Goal: Task Accomplishment & Management: Complete application form

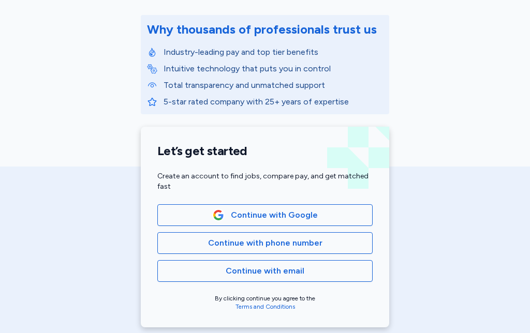
scroll to position [127, 0]
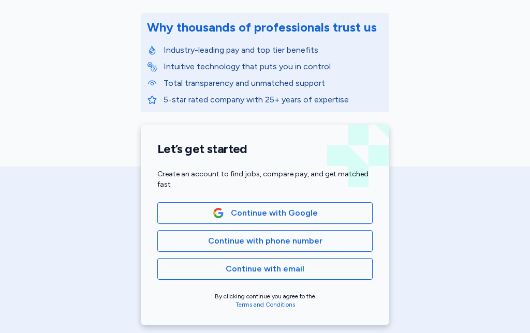
click at [316, 266] on span "Continue with email" at bounding box center [265, 269] width 198 height 12
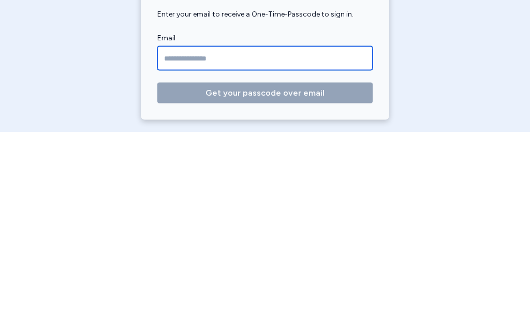
scroll to position [112, 0]
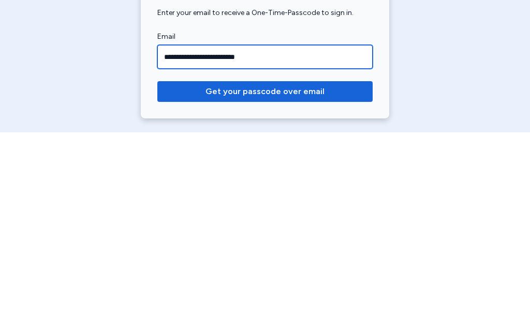
type input "**********"
click at [265, 282] on button "Get your passcode over email" at bounding box center [264, 292] width 215 height 21
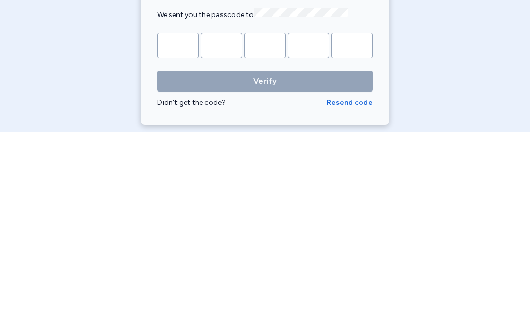
type input "*"
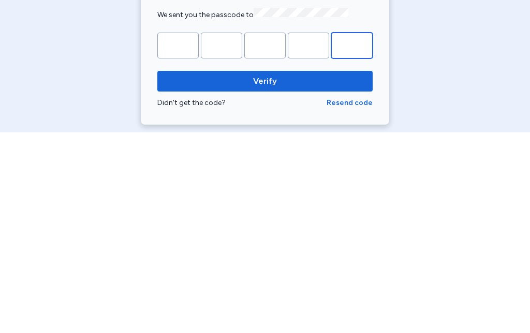
type input "*"
click at [327, 276] on span "Verify" at bounding box center [265, 282] width 199 height 12
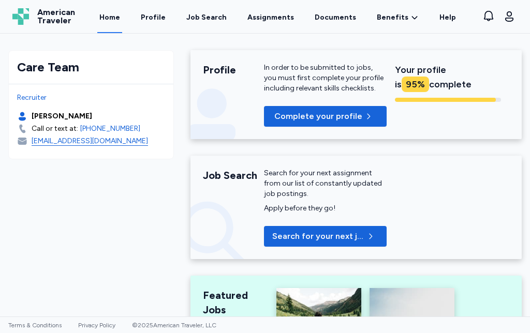
click at [355, 118] on span "Complete your profile" at bounding box center [318, 116] width 88 height 12
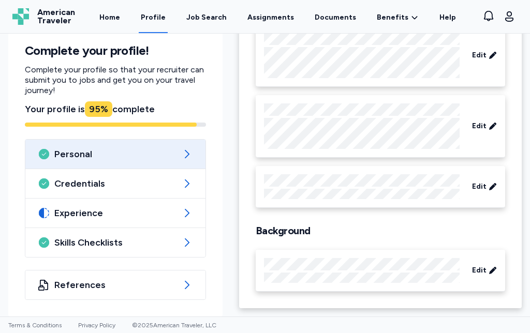
scroll to position [117, 0]
click at [191, 244] on icon at bounding box center [187, 242] width 12 height 12
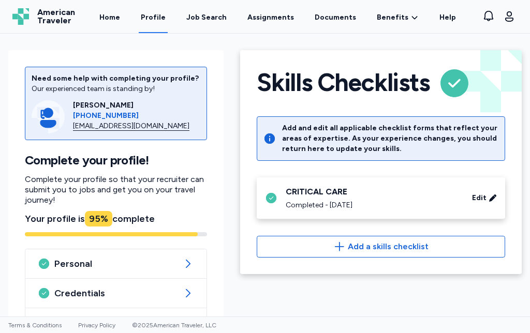
click at [229, 296] on div "Need some help with completing your profile? Our experienced team is standing b…" at bounding box center [116, 234] width 232 height 384
click at [186, 295] on icon at bounding box center [188, 293] width 12 height 12
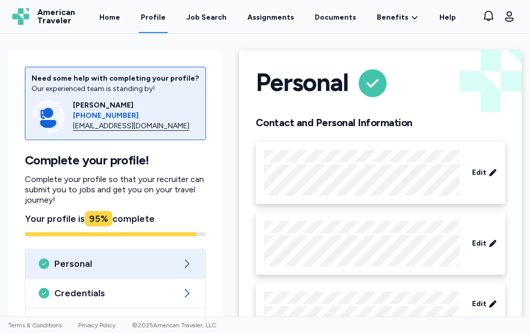
click at [501, 17] on button "Open user menu" at bounding box center [509, 16] width 17 height 17
click at [221, 186] on div "Need some help with completing your profile? Our experienced team is standing b…" at bounding box center [115, 238] width 214 height 376
click at [201, 291] on div "Credentials" at bounding box center [115, 293] width 180 height 29
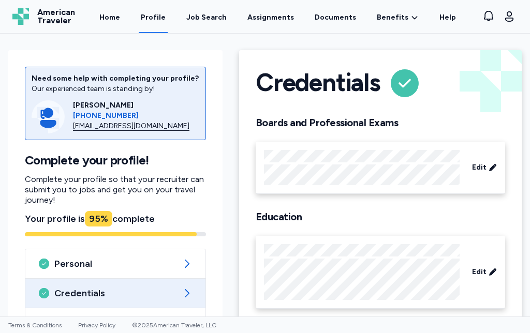
click at [215, 17] on div "Job Search" at bounding box center [206, 17] width 40 height 10
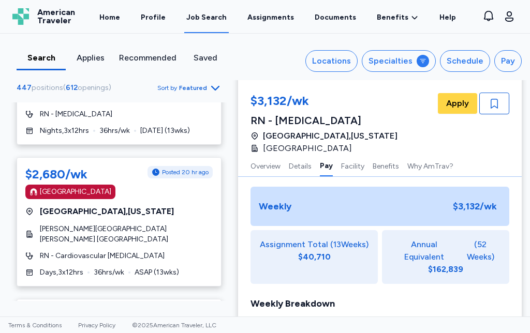
scroll to position [4725, 0]
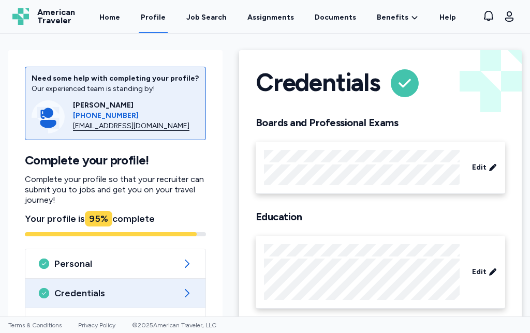
click at [281, 31] on link "Assignments" at bounding box center [270, 16] width 51 height 33
click at [275, 22] on link "Assignments" at bounding box center [270, 16] width 51 height 33
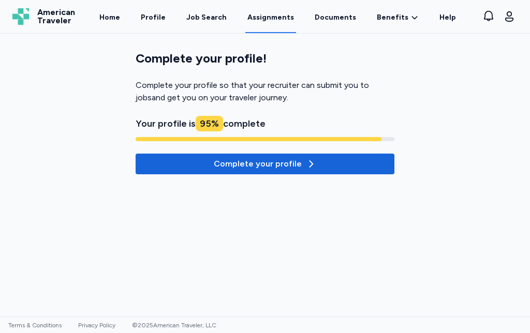
click at [339, 159] on span "Complete your profile" at bounding box center [265, 164] width 242 height 12
